Goal: Task Accomplishment & Management: Use online tool/utility

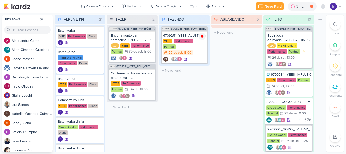
scroll to position [251, 0]
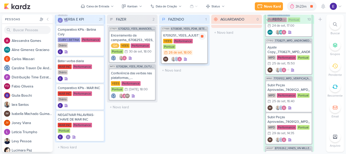
click at [191, 51] on div "6709251_YEES_AJUSTES_VERBA_TAQUARAL_PDM_SETEMBRO_OUTUBRO [GEOGRAPHIC_DATA] Perf…" at bounding box center [185, 47] width 46 height 32
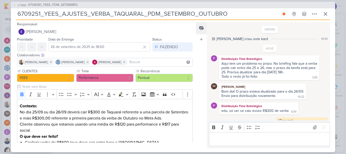
scroll to position [26, 0]
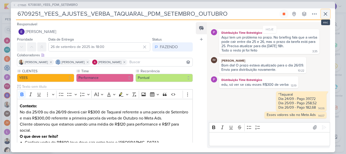
click at [324, 12] on icon at bounding box center [326, 14] width 6 height 6
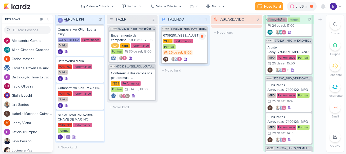
click at [198, 57] on div "IM" at bounding box center [184, 59] width 43 height 5
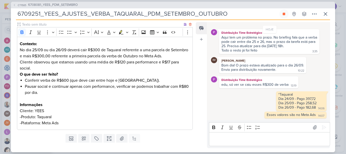
scroll to position [62, 0]
click at [322, 14] on button at bounding box center [325, 13] width 9 height 9
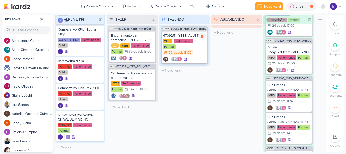
click at [200, 46] on div "YEES Performance Pontual 26/9 [DATE] 18:00" at bounding box center [184, 47] width 43 height 17
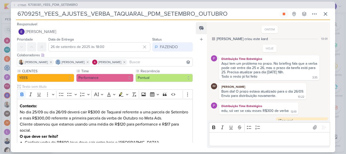
scroll to position [26, 0]
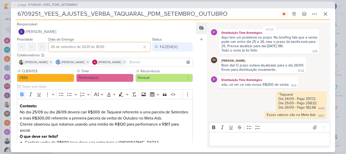
click at [112, 47] on input "26 de setembro de 2025 às 18:00" at bounding box center [99, 46] width 102 height 9
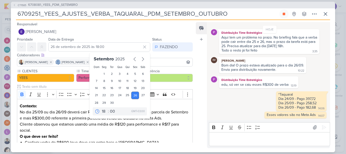
click at [200, 86] on div "Feed Atrelar email Solte o email para atrelar ao kard" at bounding box center [201, 85] width 11 height 126
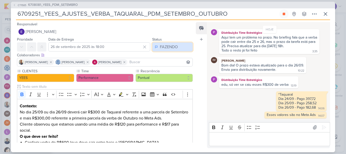
click at [160, 48] on div "FAZENDO" at bounding box center [169, 47] width 18 height 6
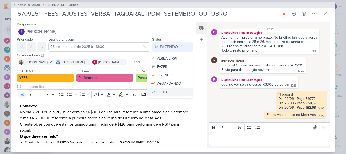
click at [160, 90] on div "FEITO" at bounding box center [163, 91] width 10 height 5
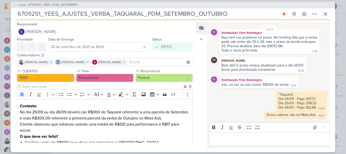
scroll to position [78, 0]
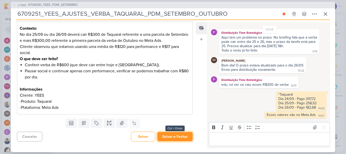
click at [174, 135] on button "Salvar e Fechar" at bounding box center [174, 136] width 35 height 9
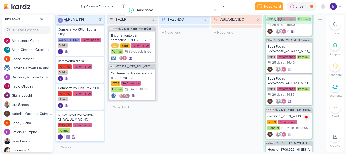
scroll to position [292, 0]
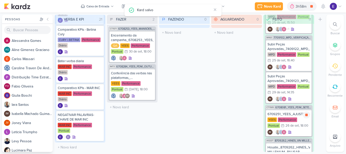
click at [280, 123] on div "Pontual" at bounding box center [274, 125] width 12 height 5
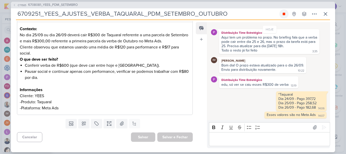
click at [285, 17] on button at bounding box center [284, 13] width 9 height 9
click at [328, 13] on icon at bounding box center [326, 14] width 6 height 6
